Goal: Task Accomplishment & Management: Use online tool/utility

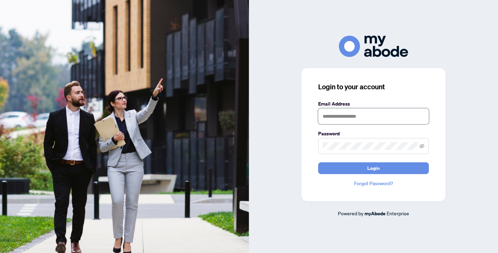
click at [388, 108] on input "text" at bounding box center [373, 116] width 111 height 16
type input "**********"
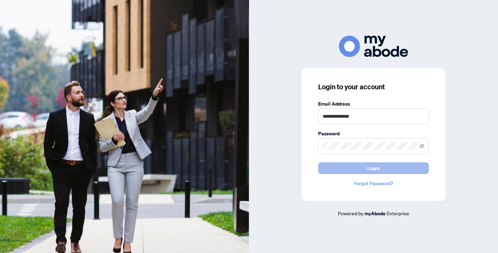
click at [368, 169] on span "Login" at bounding box center [373, 168] width 12 height 11
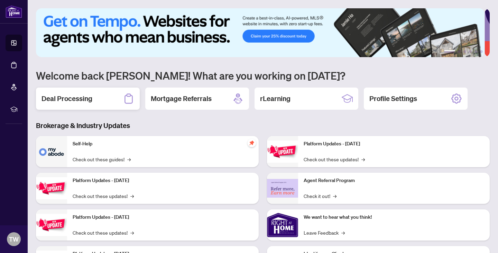
click at [95, 95] on div "Deal Processing" at bounding box center [88, 98] width 104 height 22
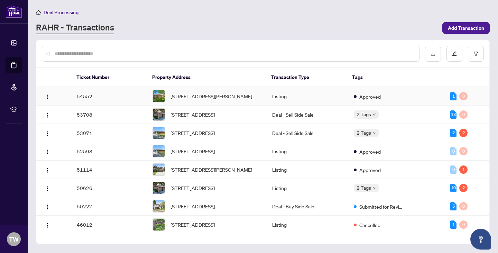
click at [99, 96] on td "54552" at bounding box center [109, 96] width 76 height 18
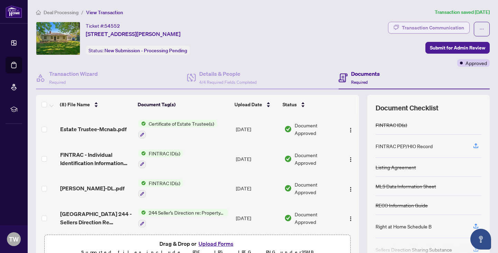
click at [403, 27] on div "Transaction Communication" at bounding box center [433, 27] width 62 height 11
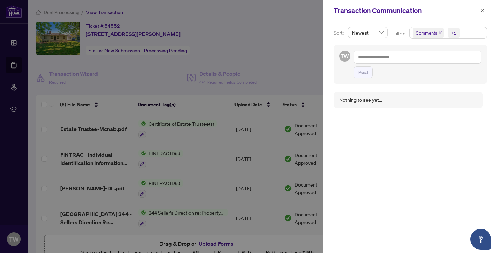
click at [284, 40] on div at bounding box center [249, 126] width 498 height 253
click at [480, 9] on button "button" at bounding box center [482, 11] width 9 height 8
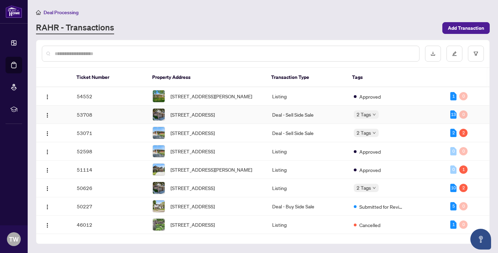
click at [121, 119] on td "53708" at bounding box center [109, 114] width 76 height 18
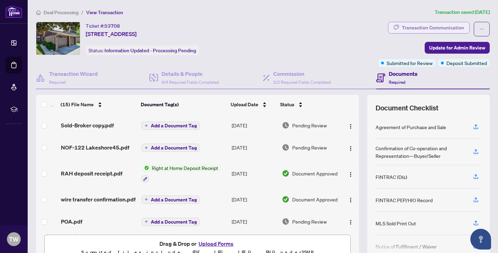
click at [402, 23] on div "Transaction Communication" at bounding box center [433, 27] width 62 height 11
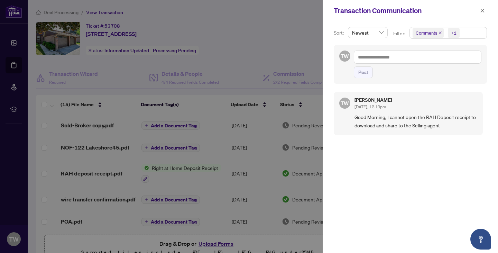
click at [272, 57] on div at bounding box center [249, 126] width 498 height 253
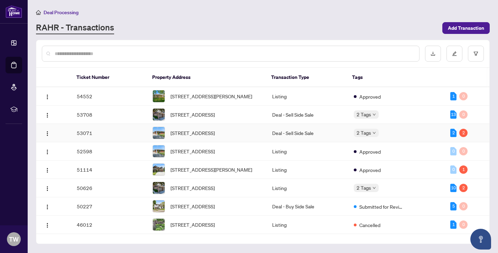
click at [92, 139] on td "53071" at bounding box center [109, 133] width 76 height 18
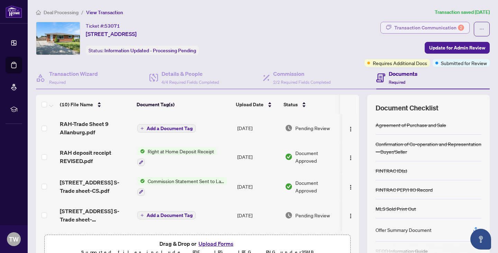
click at [395, 27] on div "Transaction Communication 2" at bounding box center [429, 27] width 70 height 11
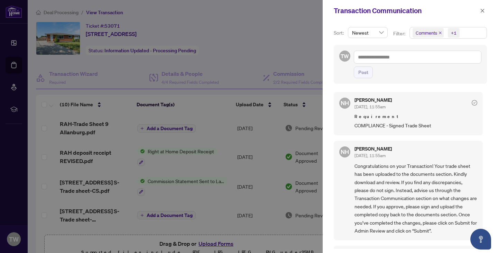
click at [264, 58] on div at bounding box center [249, 126] width 498 height 253
click at [213, 119] on div at bounding box center [249, 126] width 498 height 253
click at [483, 11] on icon "close" at bounding box center [483, 11] width 4 height 4
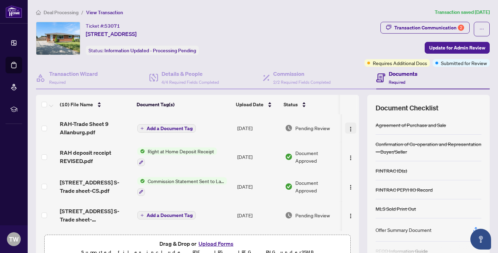
click at [348, 126] on img "button" at bounding box center [351, 129] width 6 height 6
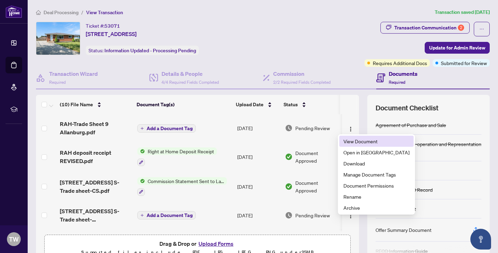
click at [350, 141] on span "View Document" at bounding box center [376, 141] width 66 height 8
